Goal: Task Accomplishment & Management: Complete application form

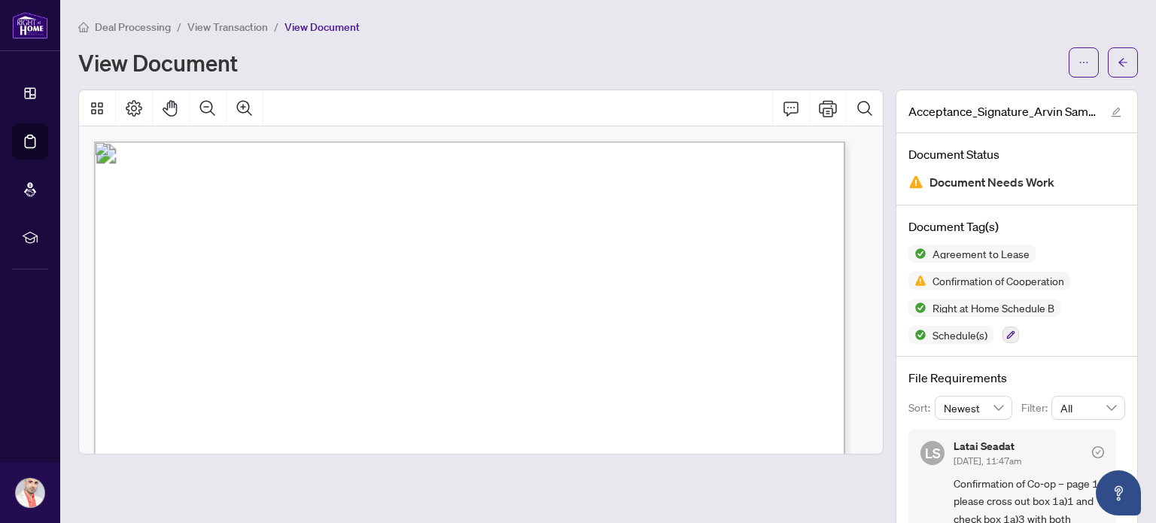
scroll to position [102, 0]
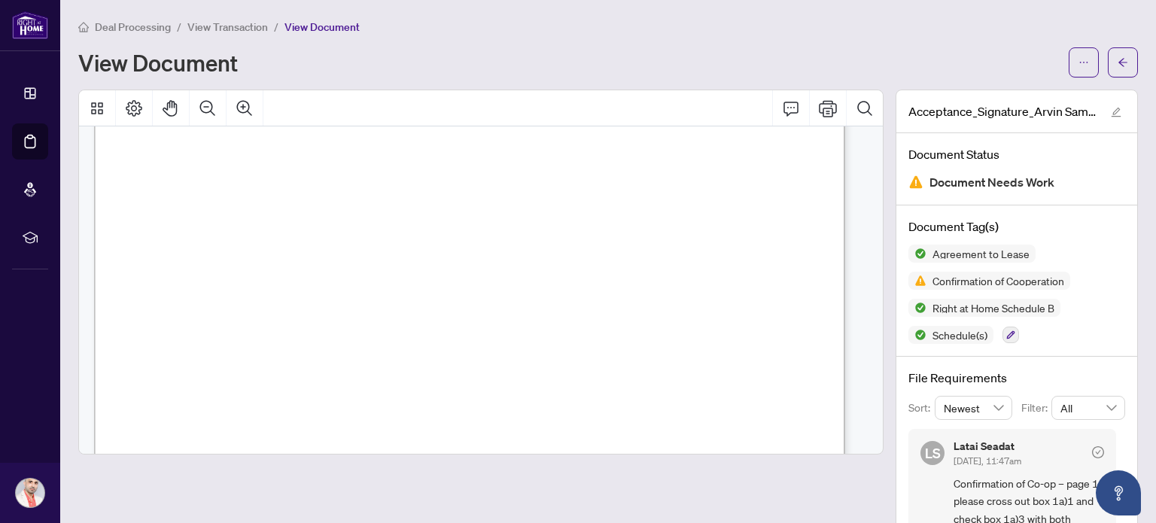
click at [215, 20] on span "View Transaction" at bounding box center [227, 27] width 80 height 14
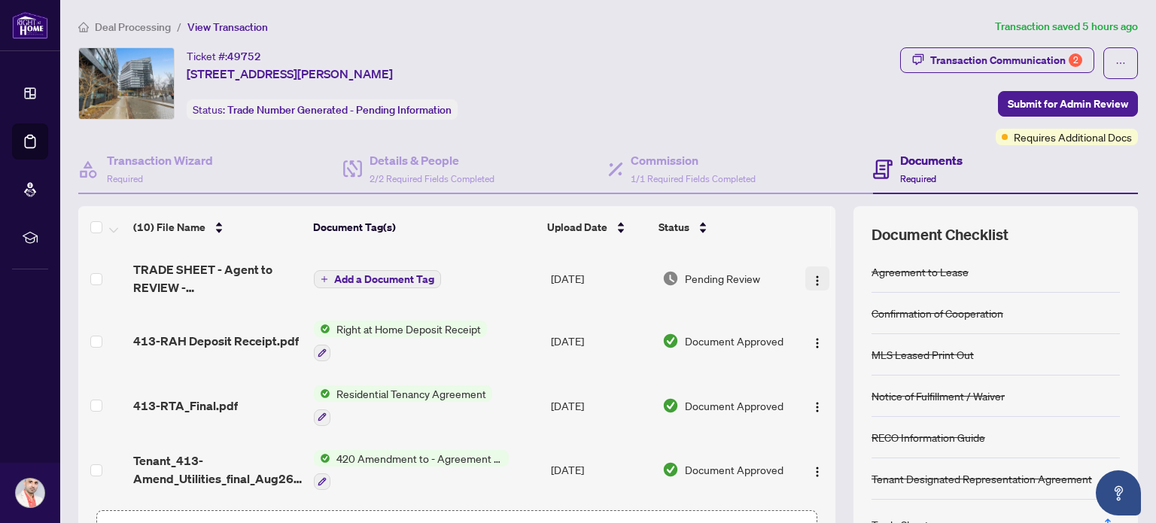
click at [811, 280] on img "button" at bounding box center [817, 281] width 12 height 12
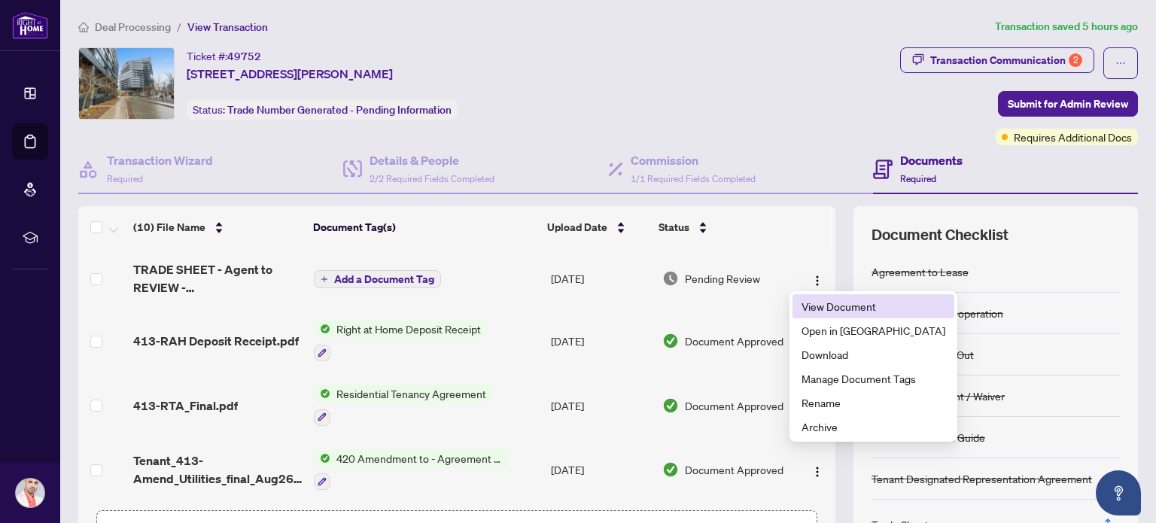
click at [805, 306] on span "View Document" at bounding box center [873, 306] width 144 height 17
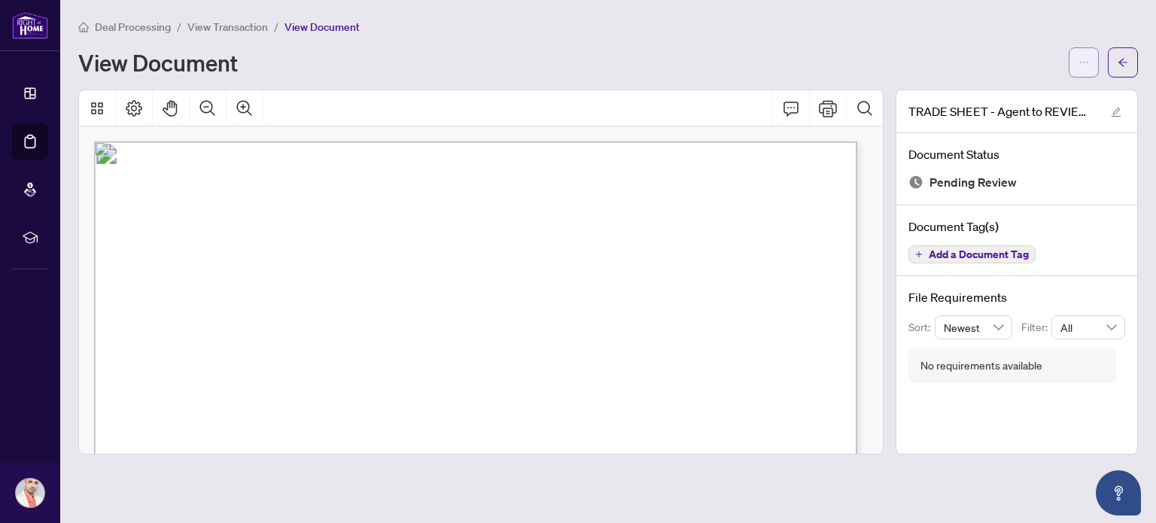
click at [1081, 57] on icon "ellipsis" at bounding box center [1083, 62] width 11 height 11
click at [1034, 96] on span "Download" at bounding box center [1029, 95] width 114 height 17
click at [214, 26] on span "View Transaction" at bounding box center [227, 27] width 80 height 14
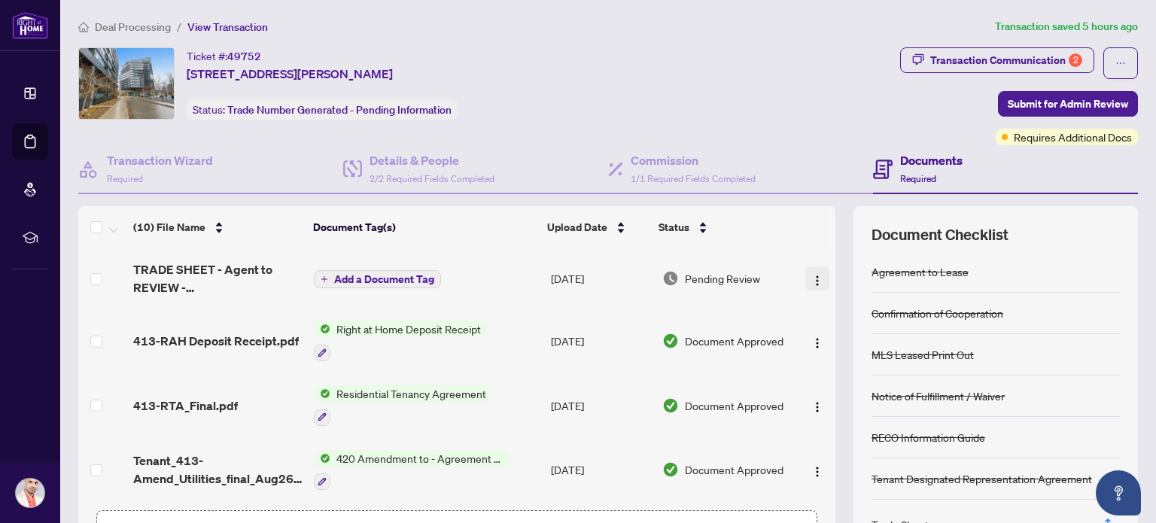
click at [811, 284] on span "button" at bounding box center [817, 278] width 12 height 17
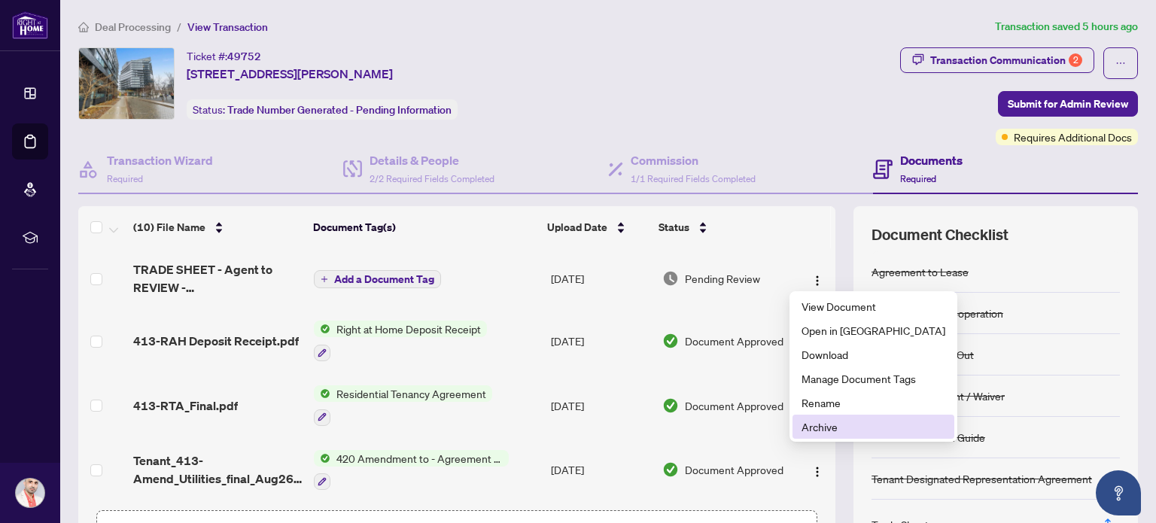
click at [822, 427] on span "Archive" at bounding box center [873, 426] width 144 height 17
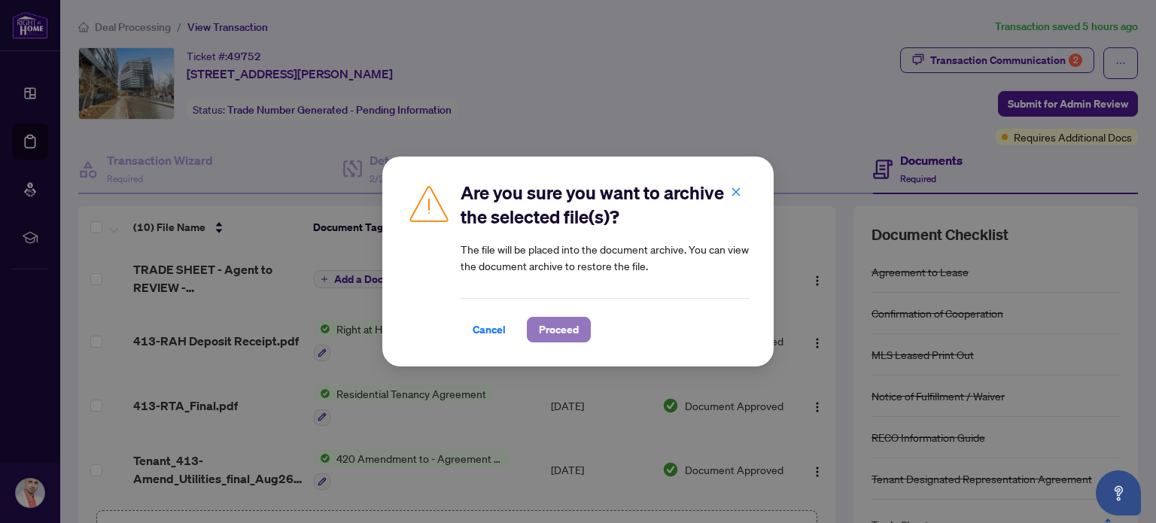
click at [567, 333] on span "Proceed" at bounding box center [559, 329] width 40 height 24
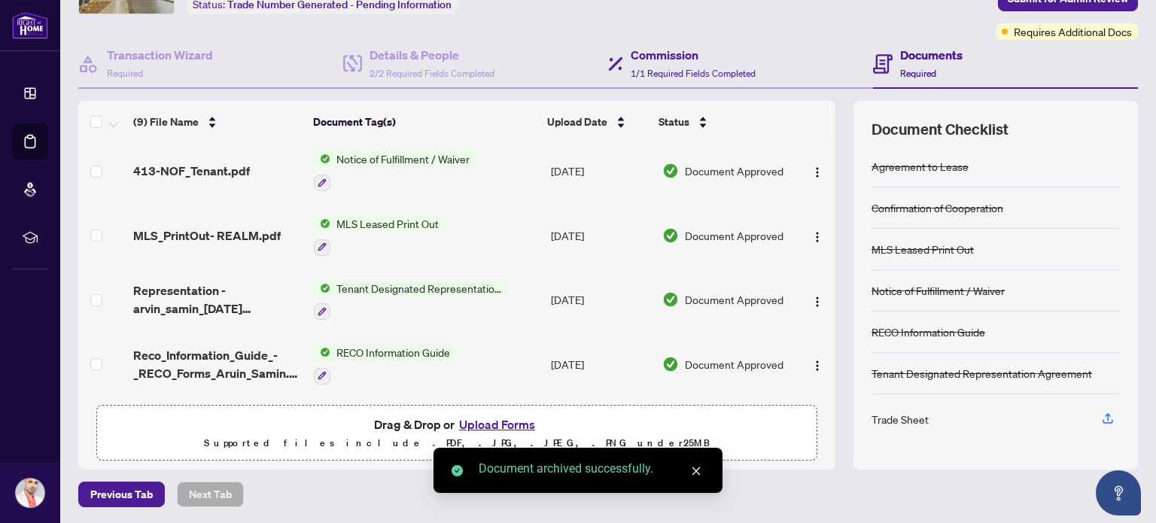
scroll to position [208, 0]
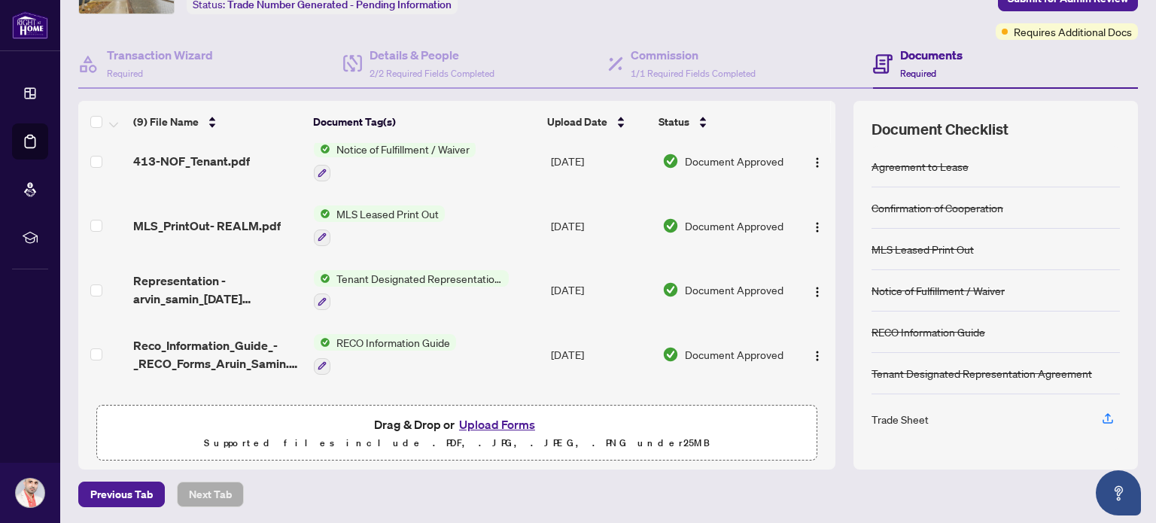
click at [472, 424] on button "Upload Forms" at bounding box center [496, 425] width 85 height 20
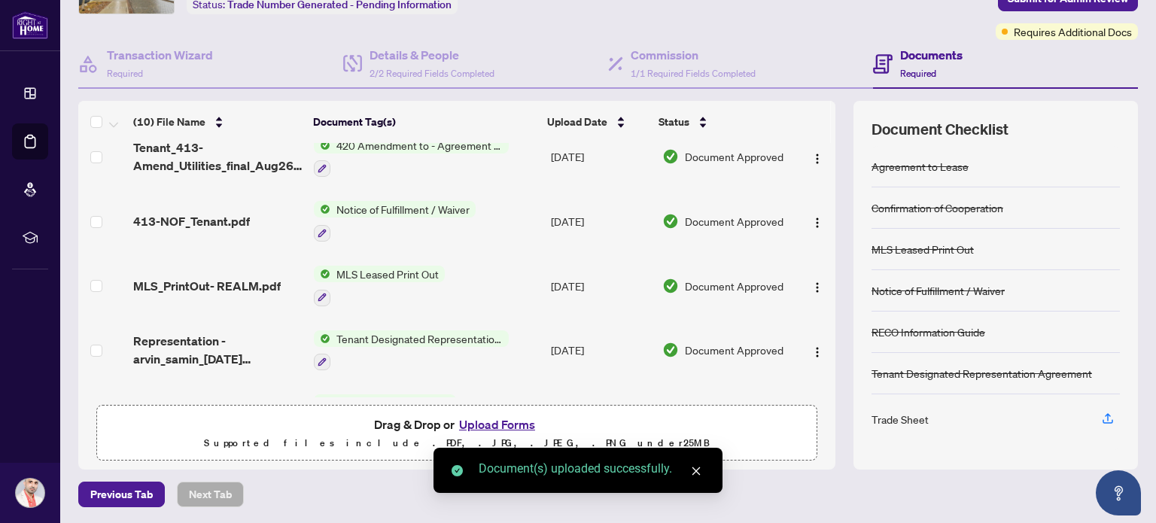
click at [559, 297] on td "[DATE]" at bounding box center [600, 286] width 111 height 65
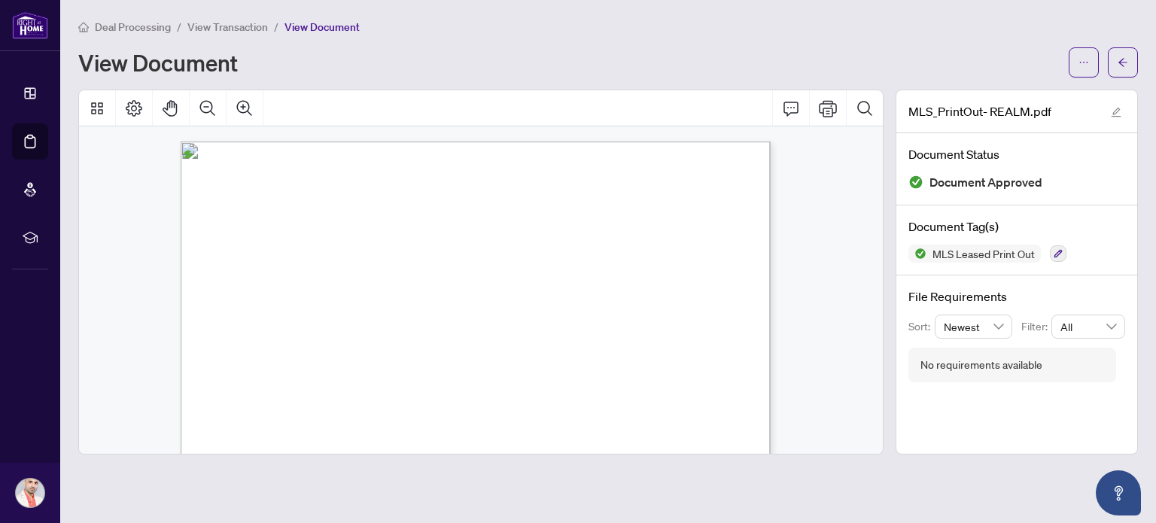
click at [247, 28] on span "View Transaction" at bounding box center [227, 27] width 80 height 14
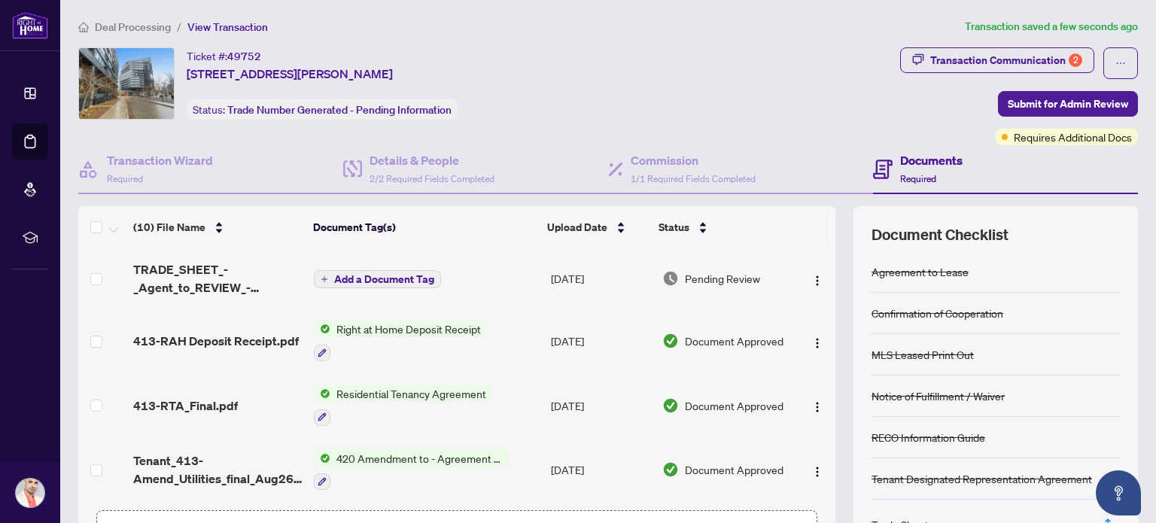
click at [387, 274] on span "Add a Document Tag" at bounding box center [384, 279] width 100 height 11
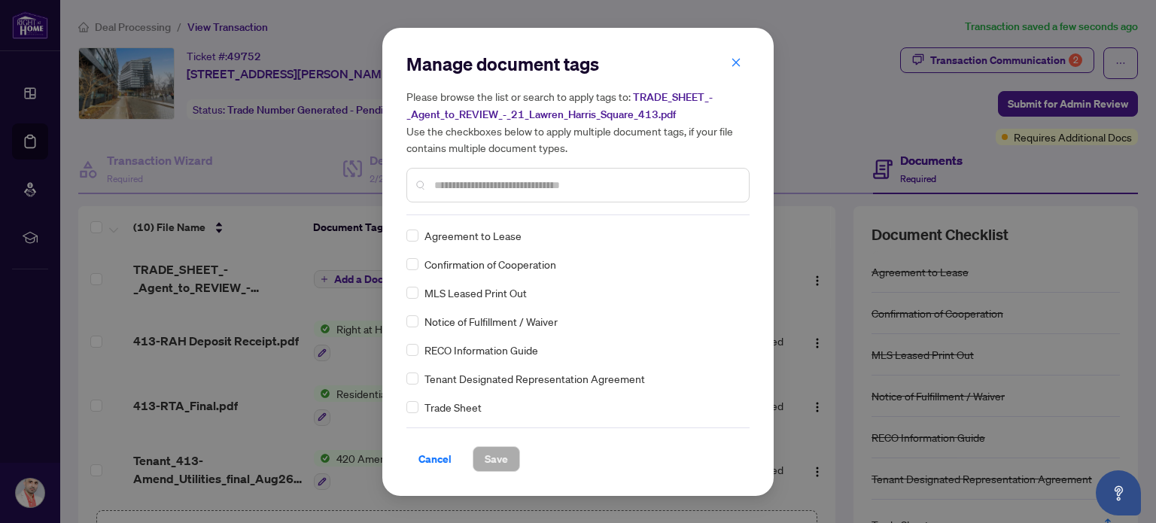
click at [445, 187] on input "text" at bounding box center [585, 185] width 302 height 17
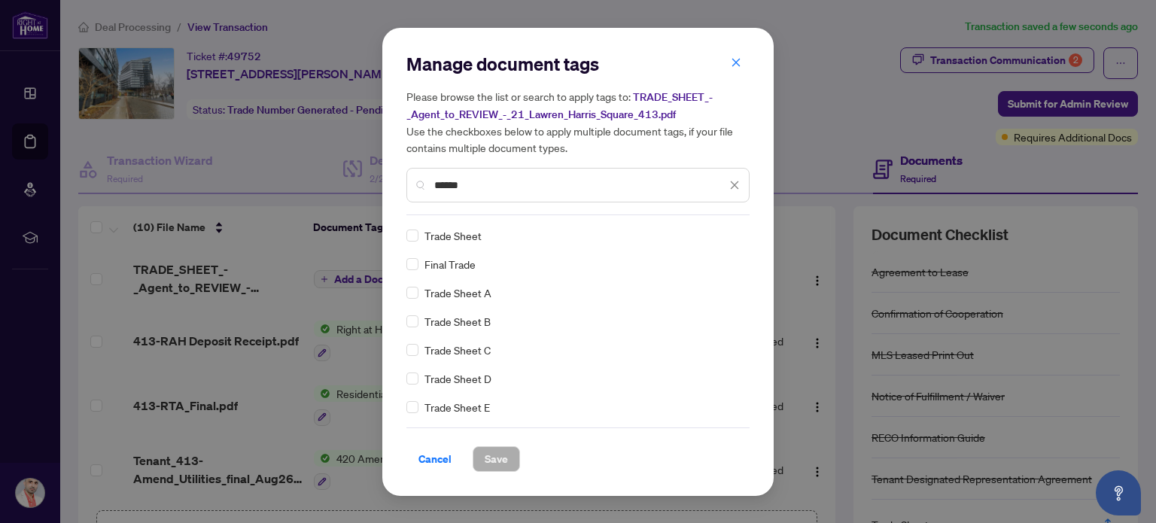
type input "*****"
click at [494, 457] on span "Save" at bounding box center [495, 459] width 23 height 24
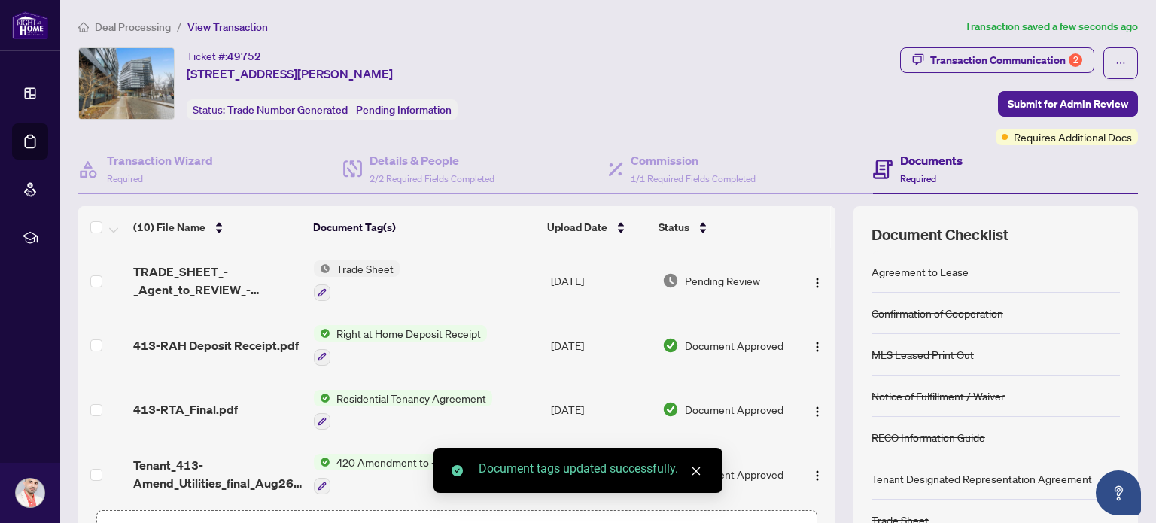
click at [712, 93] on div "Ticket #: 49752 [STREET_ADDRESS][PERSON_NAME] Status: Trade Number Generated - …" at bounding box center [485, 83] width 815 height 72
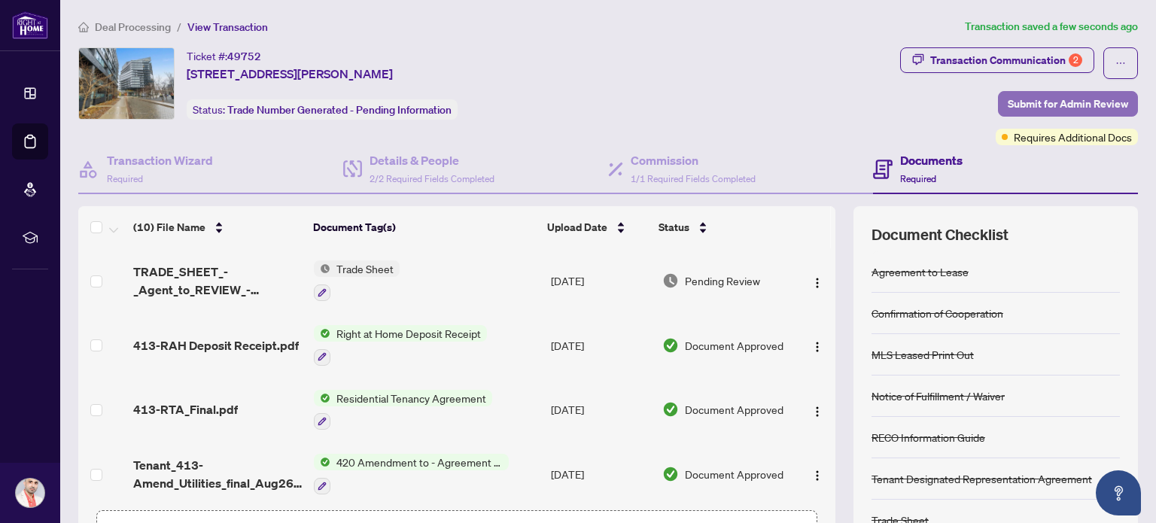
click at [1028, 99] on span "Submit for Admin Review" at bounding box center [1067, 104] width 120 height 24
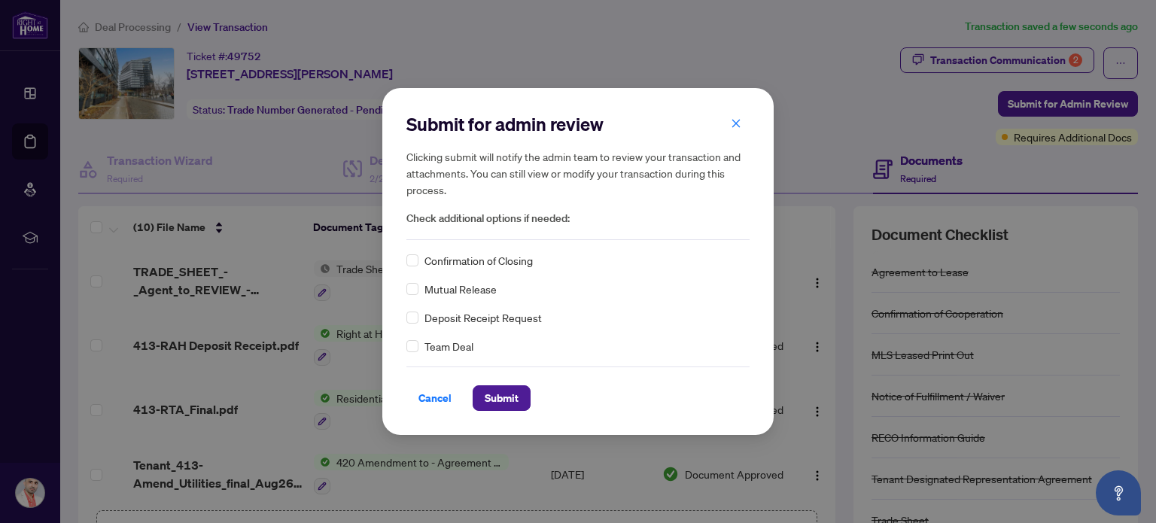
click at [512, 256] on span "Confirmation of Closing" at bounding box center [478, 260] width 108 height 17
click at [490, 402] on span "Submit" at bounding box center [501, 398] width 34 height 24
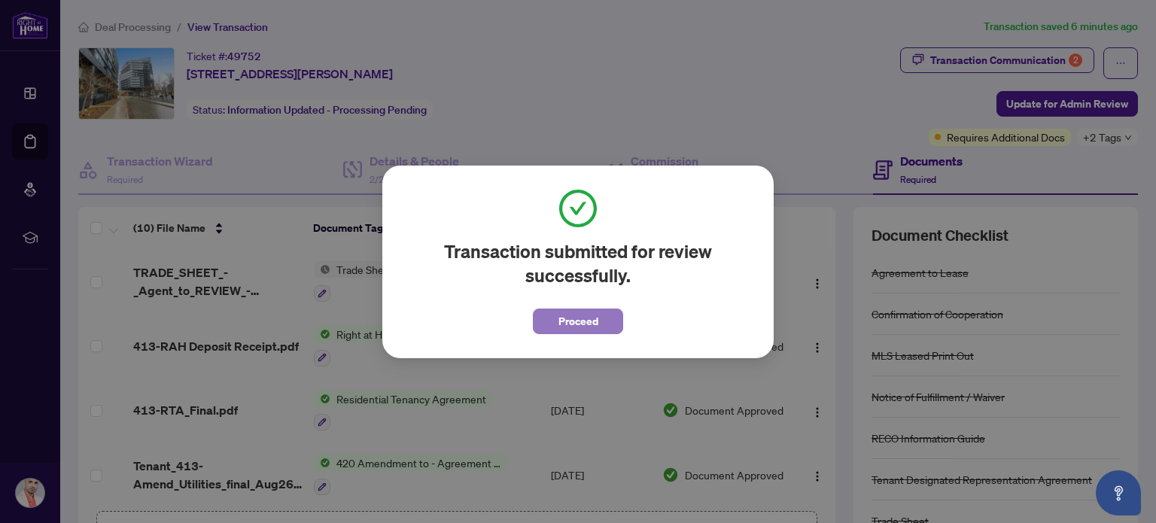
click at [568, 314] on span "Proceed" at bounding box center [578, 321] width 40 height 24
